Goal: Task Accomplishment & Management: Manage account settings

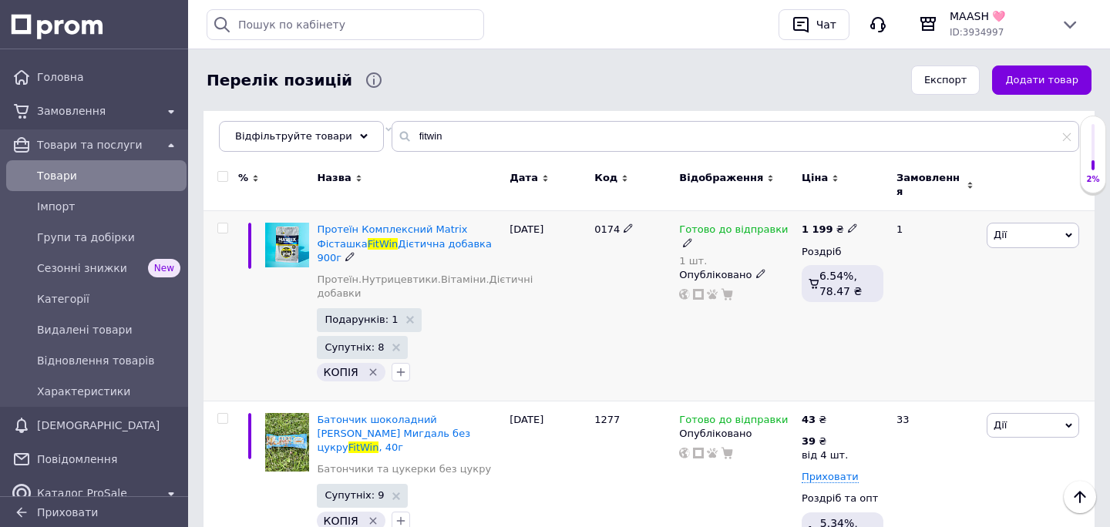
scroll to position [180, 0]
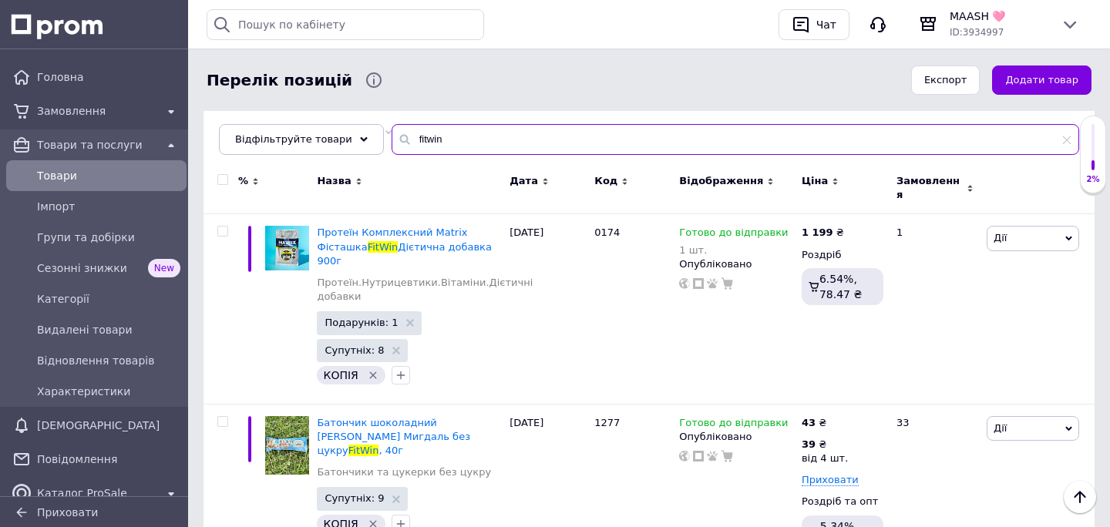
click at [535, 140] on input "fitwin" at bounding box center [736, 139] width 688 height 31
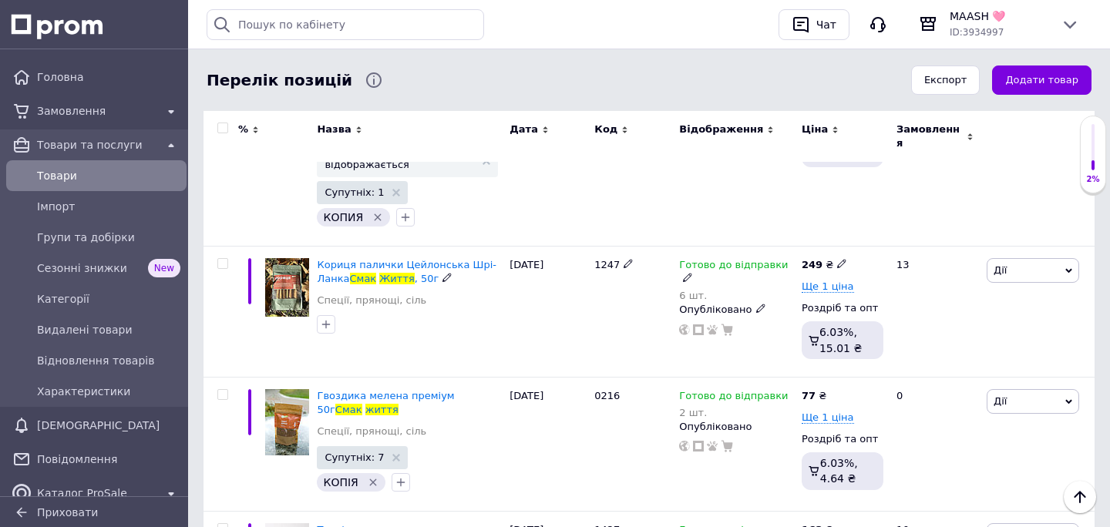
scroll to position [4560, 0]
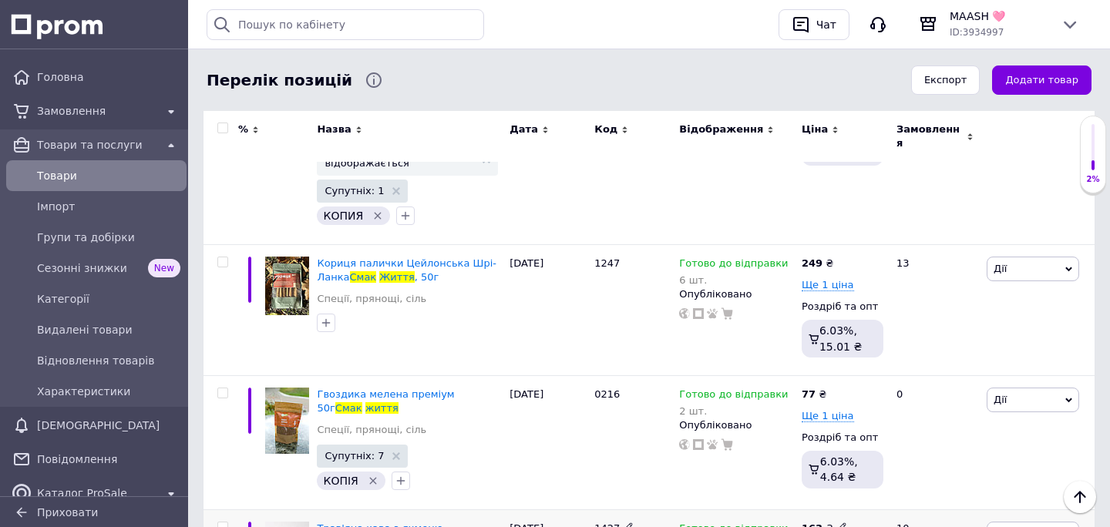
type input "смак життя"
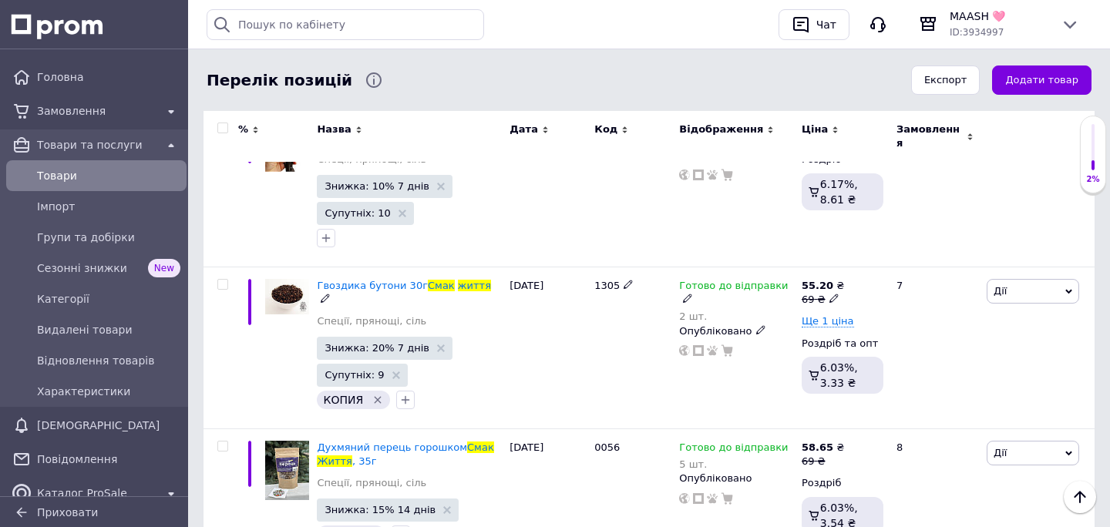
scroll to position [6919, 0]
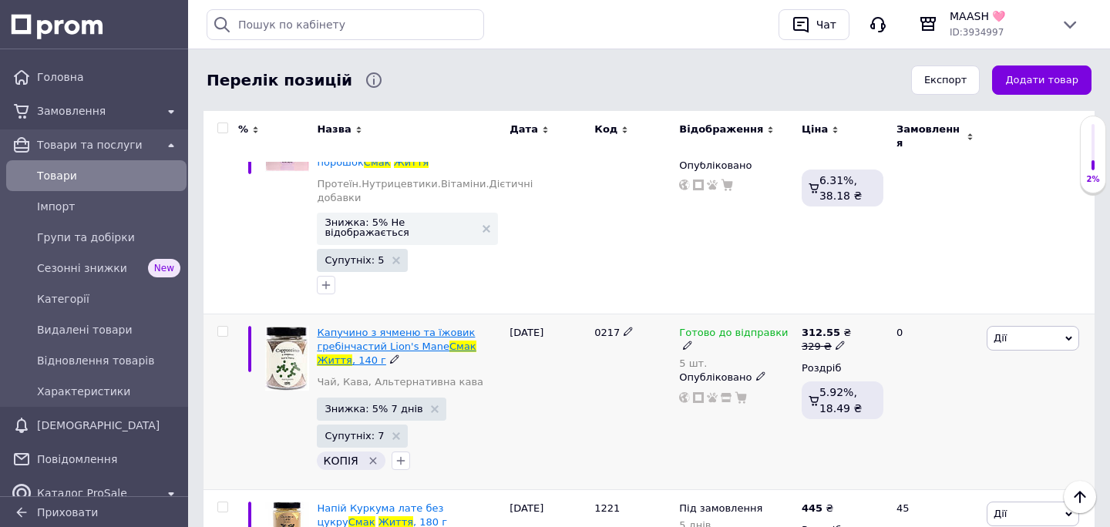
scroll to position [7349, 0]
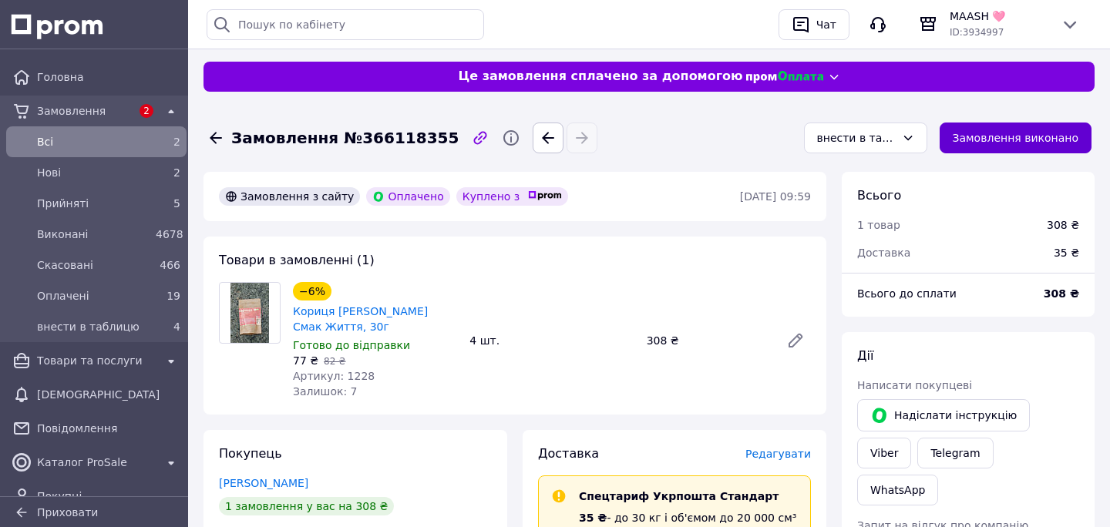
click at [1046, 146] on button "Замовлення виконано" at bounding box center [1016, 138] width 153 height 31
